Goal: Task Accomplishment & Management: Use online tool/utility

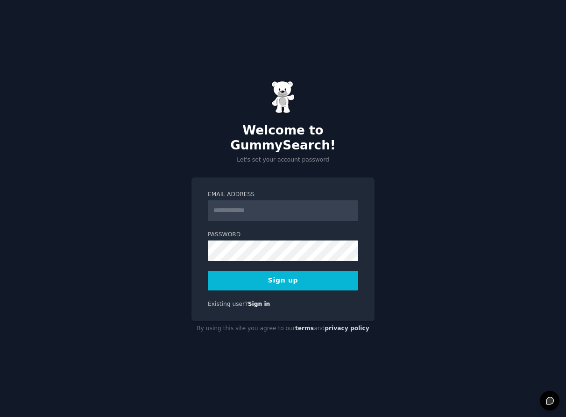
click at [283, 210] on input "Email Address" at bounding box center [283, 210] width 150 height 21
type input "**********"
click at [208, 271] on button "Sign up" at bounding box center [283, 281] width 150 height 20
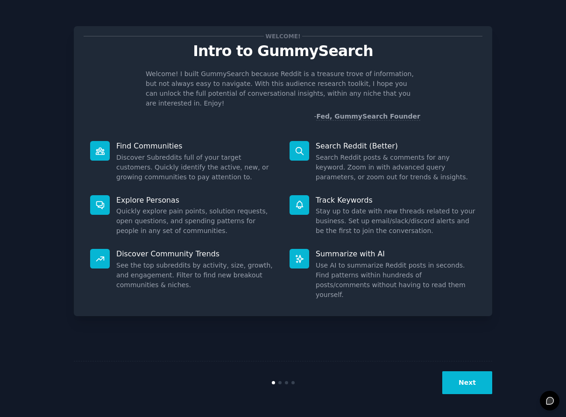
click at [466, 382] on button "Next" at bounding box center [467, 382] width 50 height 23
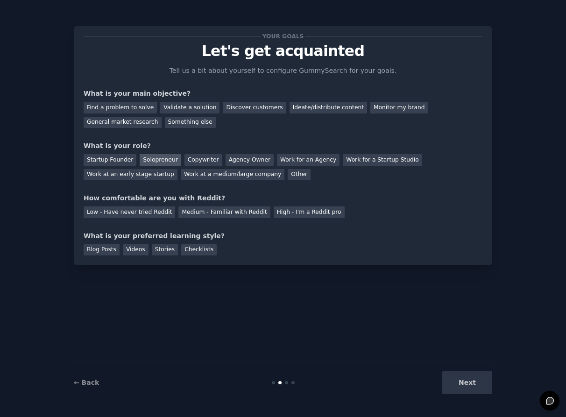
click at [154, 159] on div "Solopreneur" at bounding box center [160, 160] width 41 height 12
click at [124, 109] on div "Find a problem to solve" at bounding box center [120, 108] width 73 height 12
click at [170, 110] on div "Validate a solution" at bounding box center [189, 108] width 59 height 12
click at [140, 110] on div "Find a problem to solve" at bounding box center [120, 108] width 73 height 12
click at [193, 253] on div "Checklists" at bounding box center [198, 250] width 35 height 12
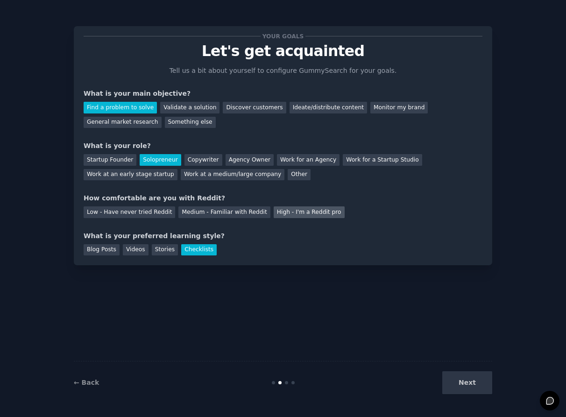
click at [314, 216] on div "High - I'm a Reddit pro" at bounding box center [309, 212] width 71 height 12
click at [489, 388] on button "Next" at bounding box center [467, 382] width 50 height 23
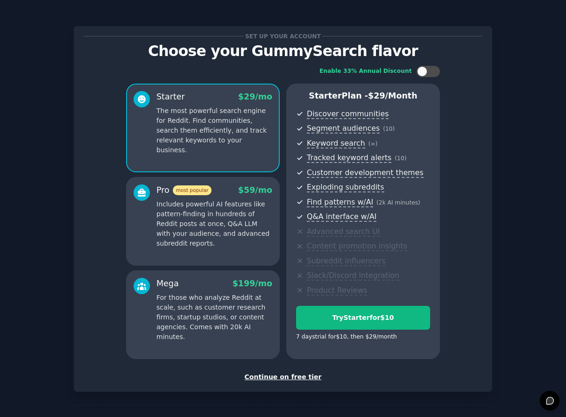
click at [292, 377] on div "Continue on free tier" at bounding box center [283, 377] width 399 height 10
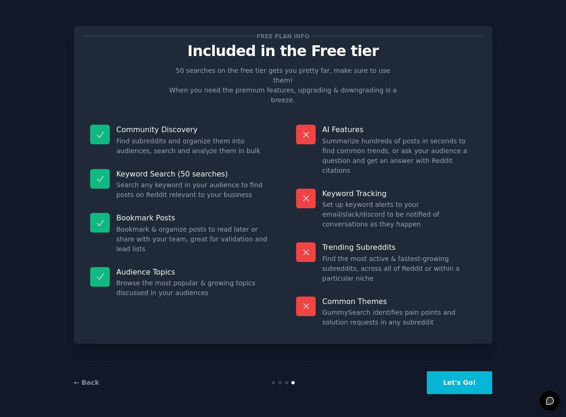
click at [472, 381] on button "Let's Go!" at bounding box center [459, 382] width 65 height 23
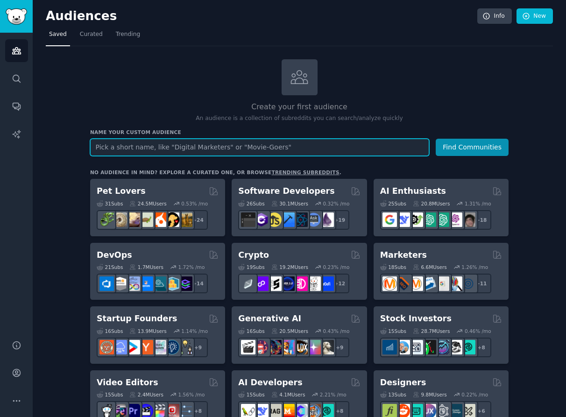
click at [155, 147] on input "text" at bounding box center [259, 147] width 339 height 17
type input "m"
type input "guitar"
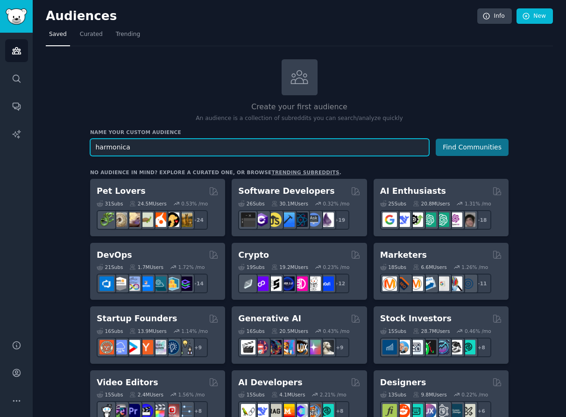
type input "harmonica"
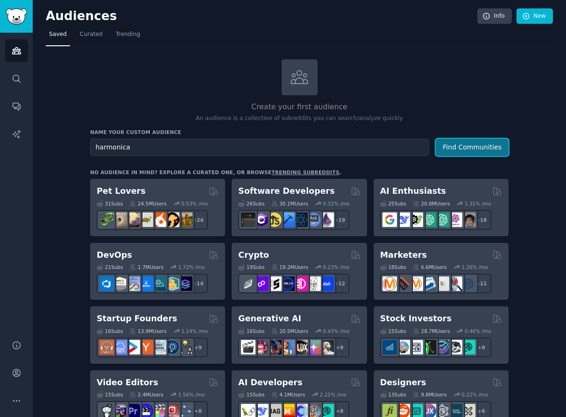
click at [466, 148] on button "Find Communities" at bounding box center [472, 147] width 73 height 17
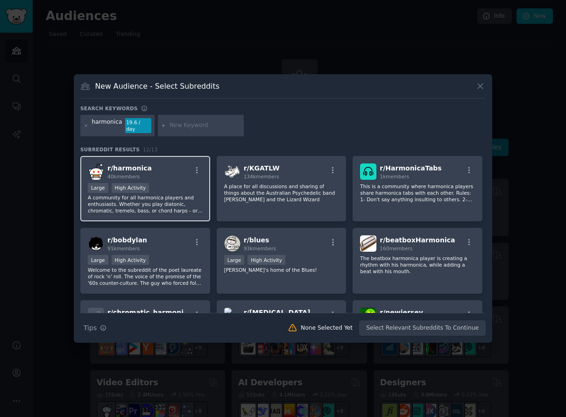
click at [186, 170] on div "r/ harmonica 40k members" at bounding box center [145, 171] width 115 height 16
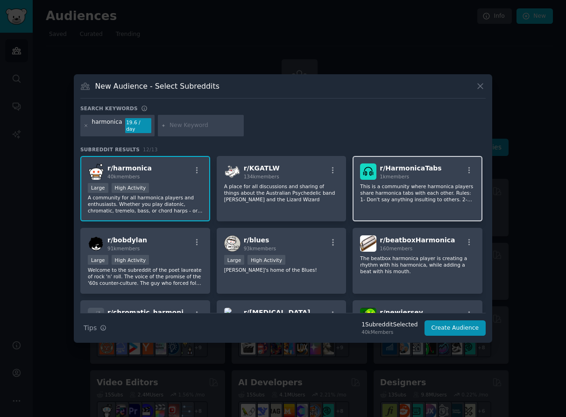
click at [384, 183] on p "This is a community where harmonica players share harmonica tabs with each othe…" at bounding box center [417, 193] width 115 height 20
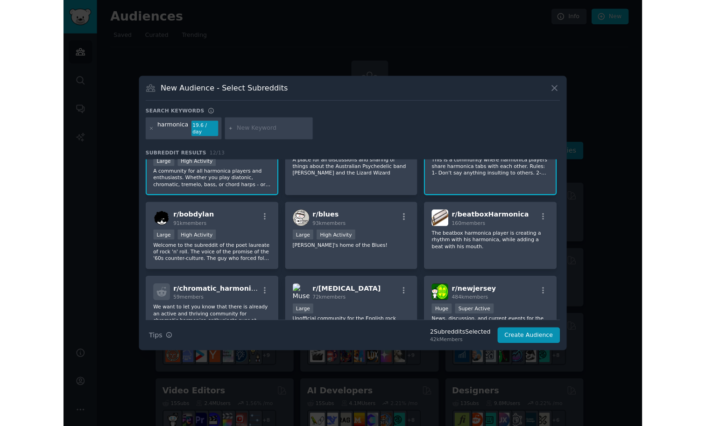
scroll to position [34, 0]
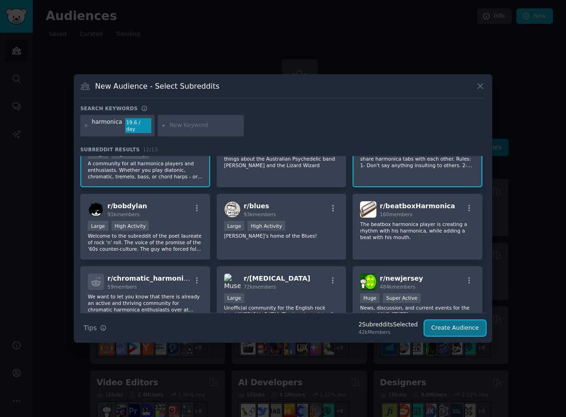
click at [461, 327] on button "Create Audience" at bounding box center [455, 328] width 62 height 16
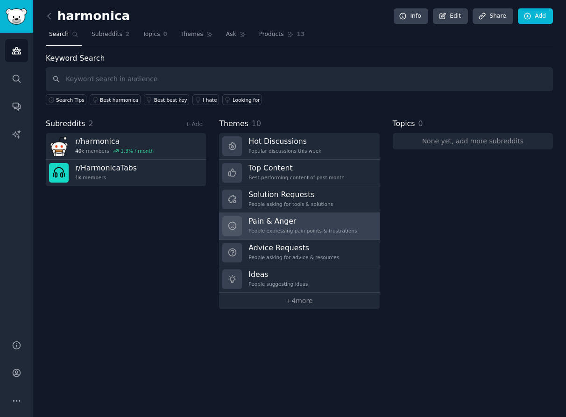
click at [325, 219] on h3 "Pain & Anger" at bounding box center [302, 221] width 108 height 10
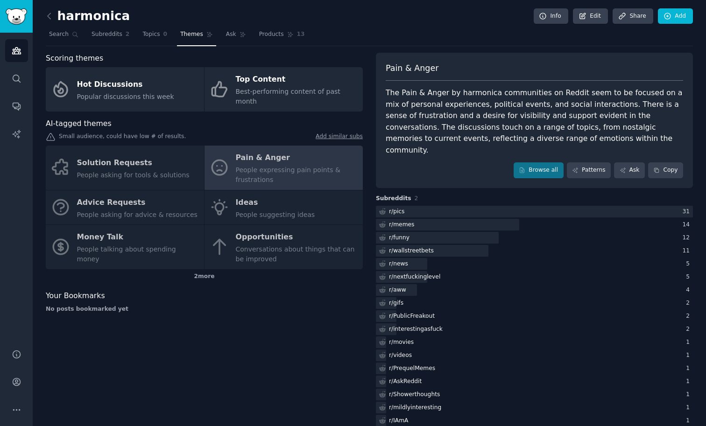
click at [139, 157] on div "Solution Requests People asking for tools & solutions Pain & Anger People expre…" at bounding box center [204, 208] width 317 height 124
click at [539, 162] on link "Browse all" at bounding box center [539, 170] width 50 height 16
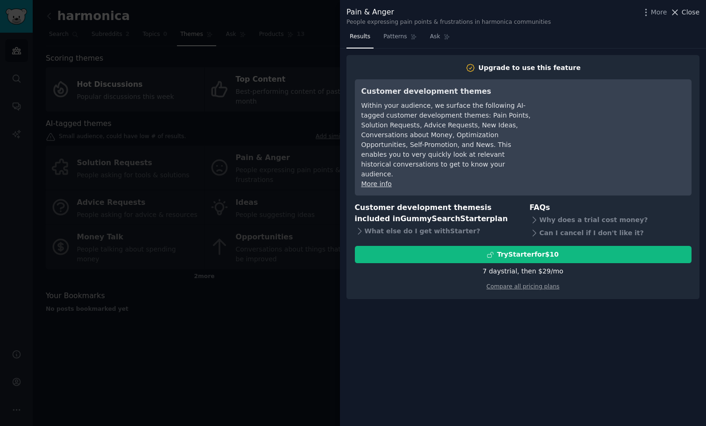
click at [565, 13] on span "Close" at bounding box center [691, 12] width 18 height 10
